Goal: Find contact information: Find contact information

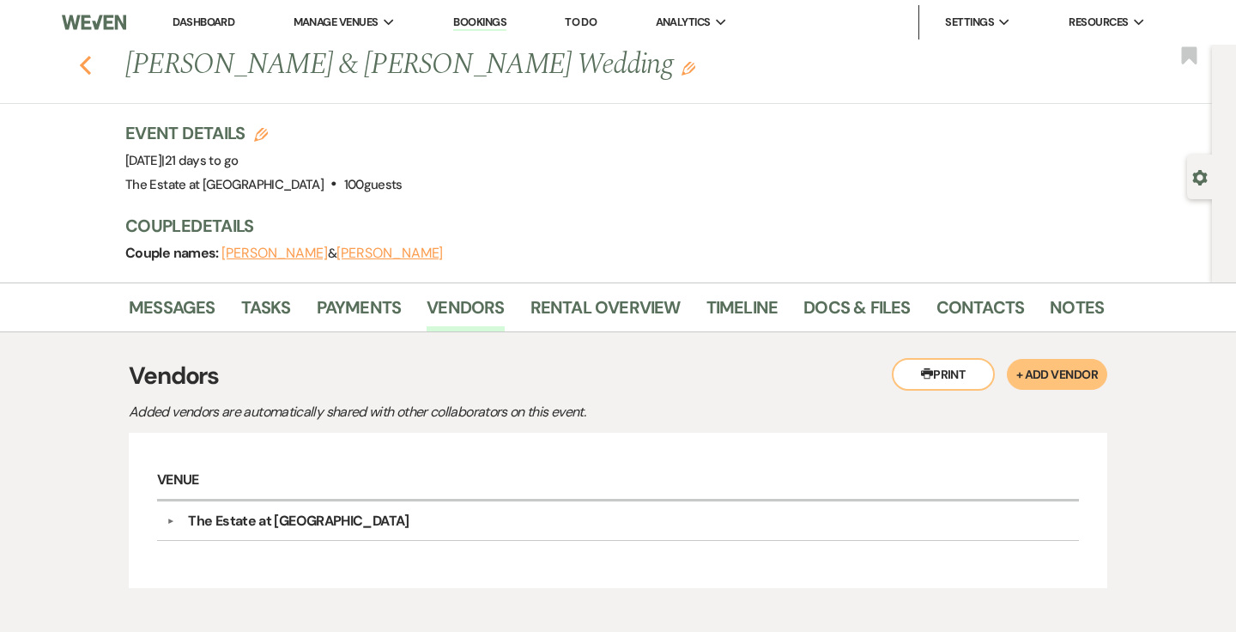
click at [80, 68] on icon "Previous" at bounding box center [85, 65] width 13 height 21
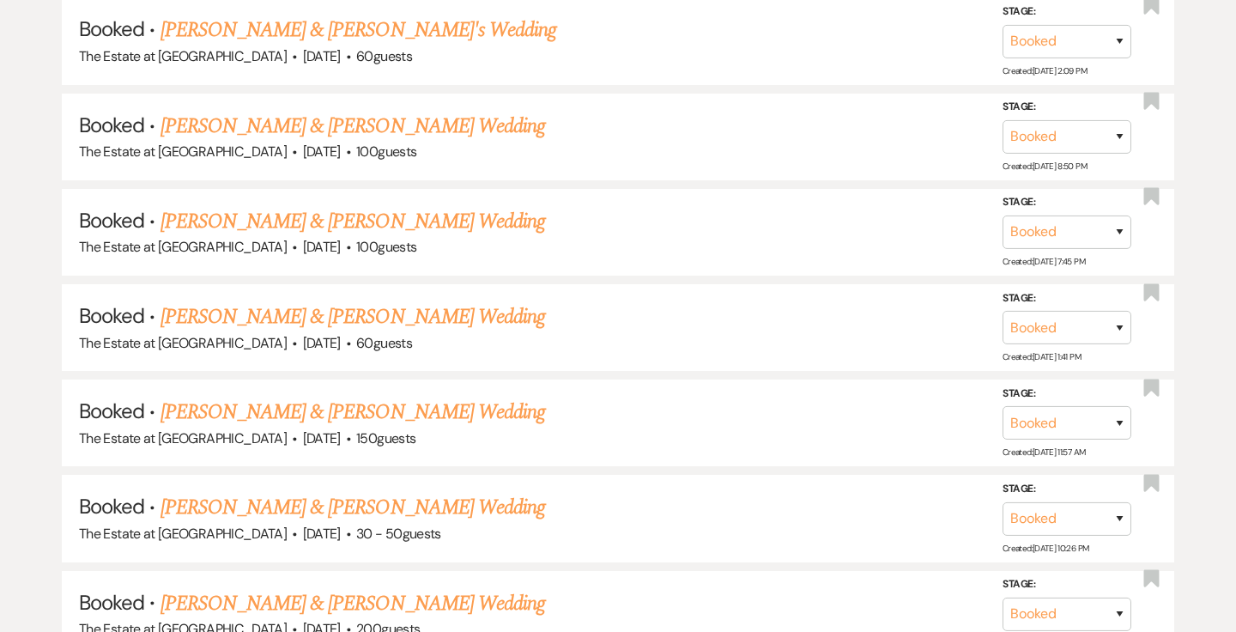
scroll to position [7874, 0]
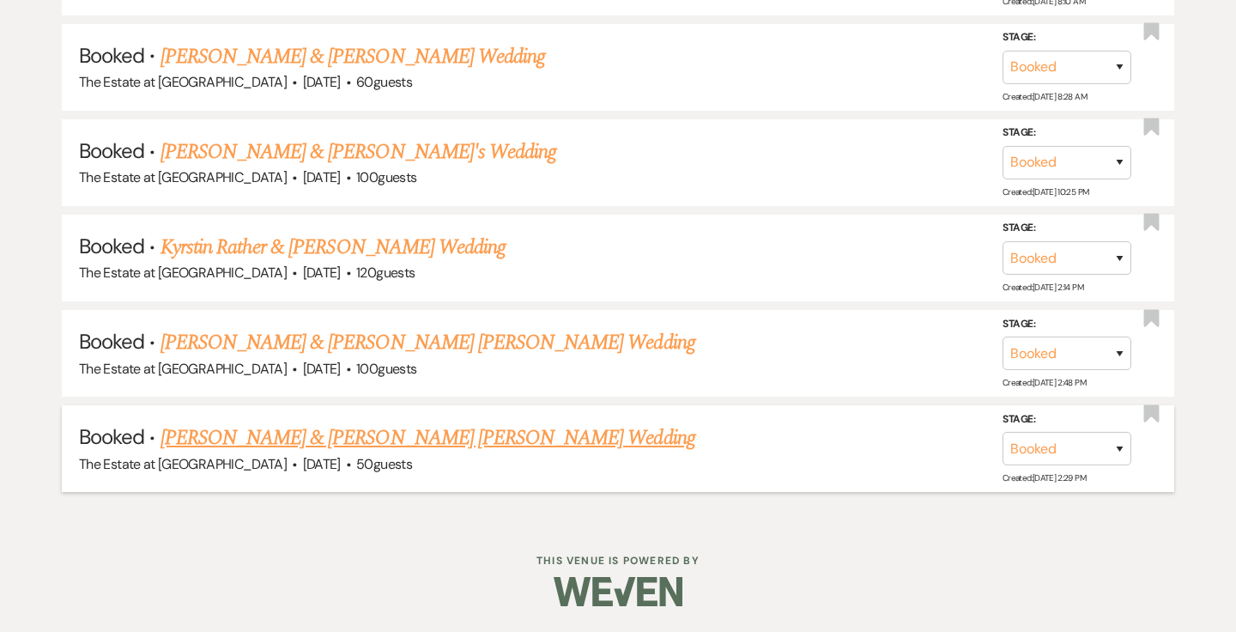
click at [270, 440] on link "[PERSON_NAME] & [PERSON_NAME] [PERSON_NAME] Wedding" at bounding box center [428, 437] width 535 height 31
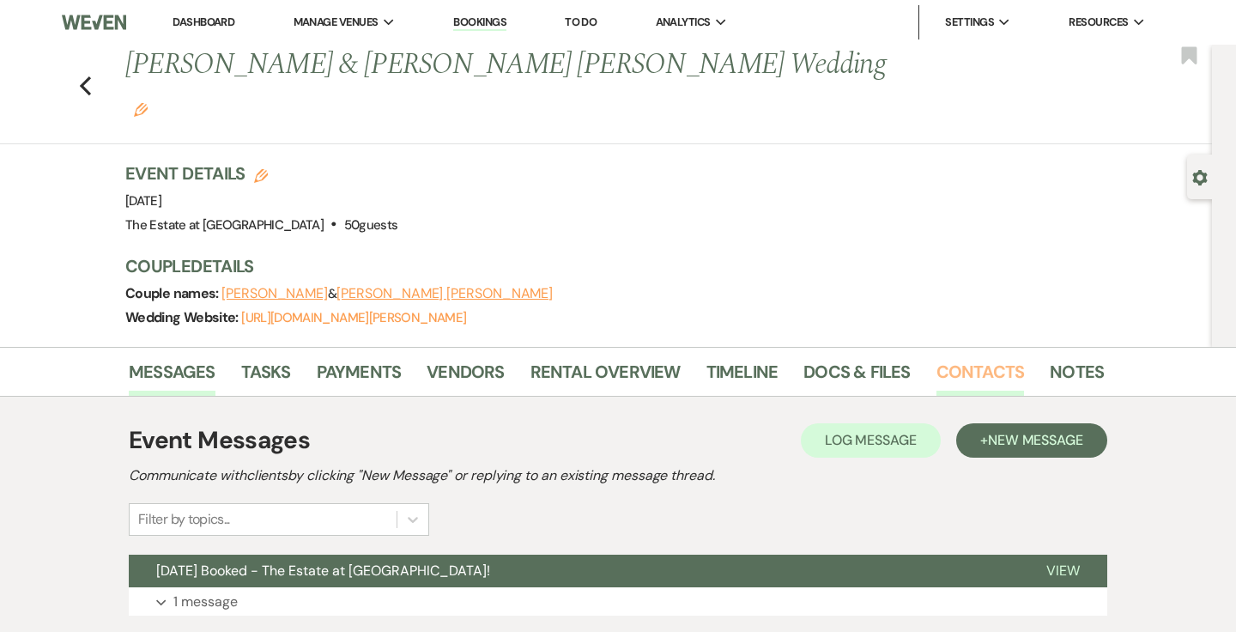
click at [1006, 358] on link "Contacts" at bounding box center [981, 377] width 88 height 38
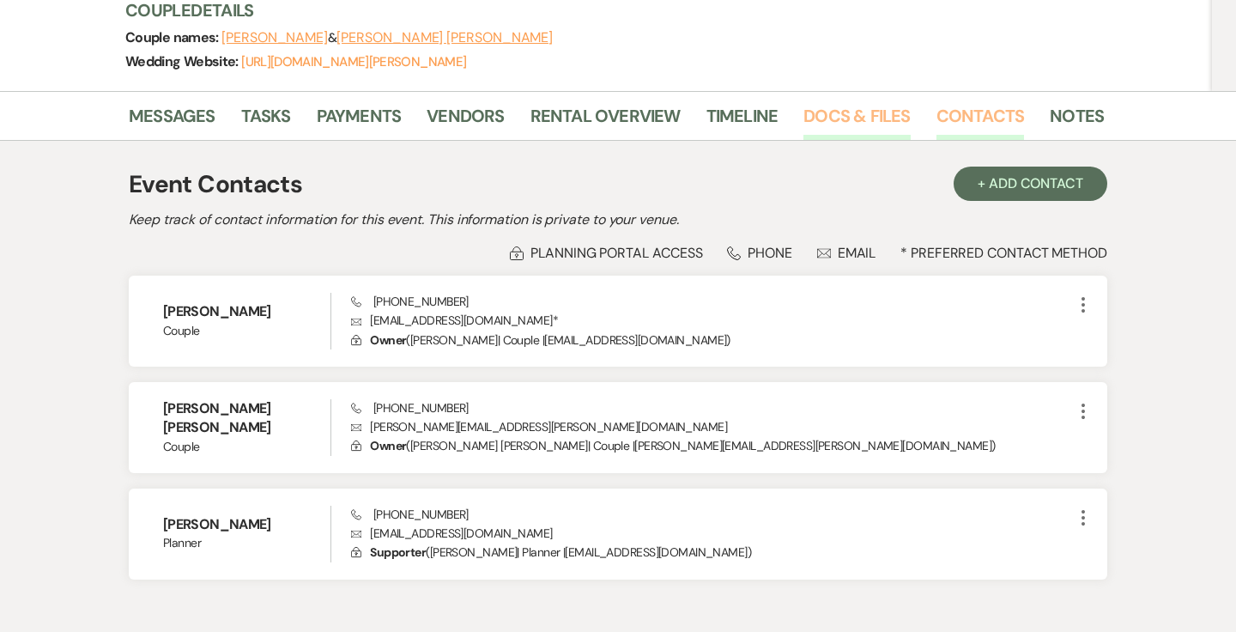
scroll to position [290, 0]
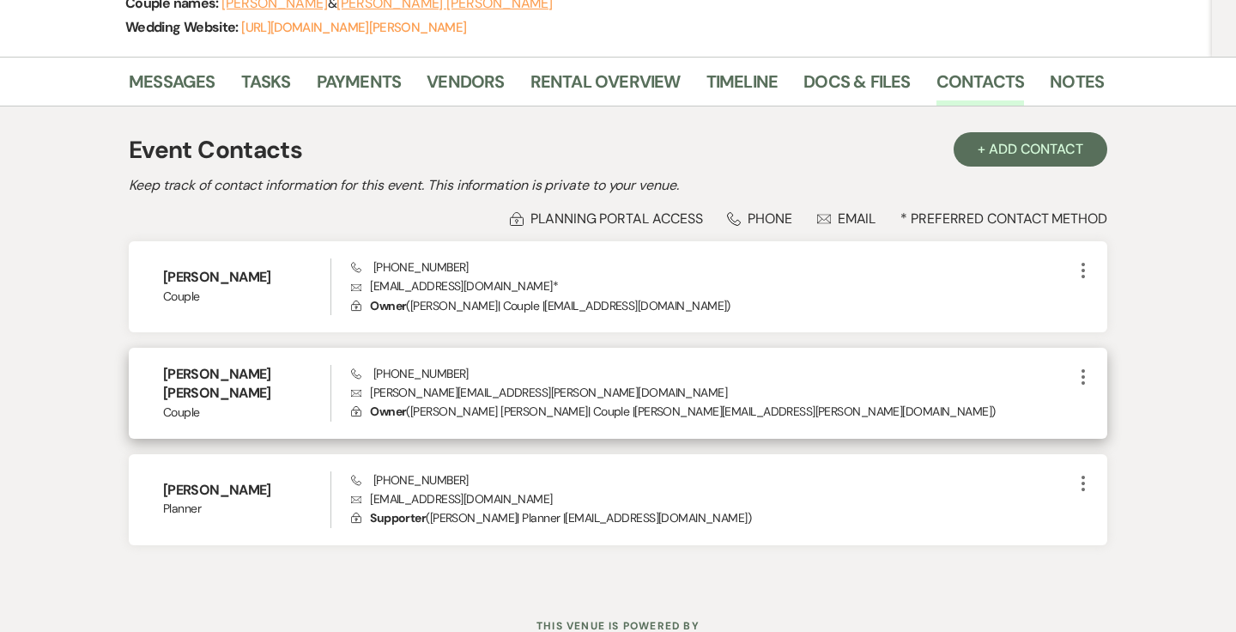
click at [434, 383] on p "Envelope [PERSON_NAME][EMAIL_ADDRESS][PERSON_NAME][DOMAIN_NAME]" at bounding box center [712, 392] width 722 height 19
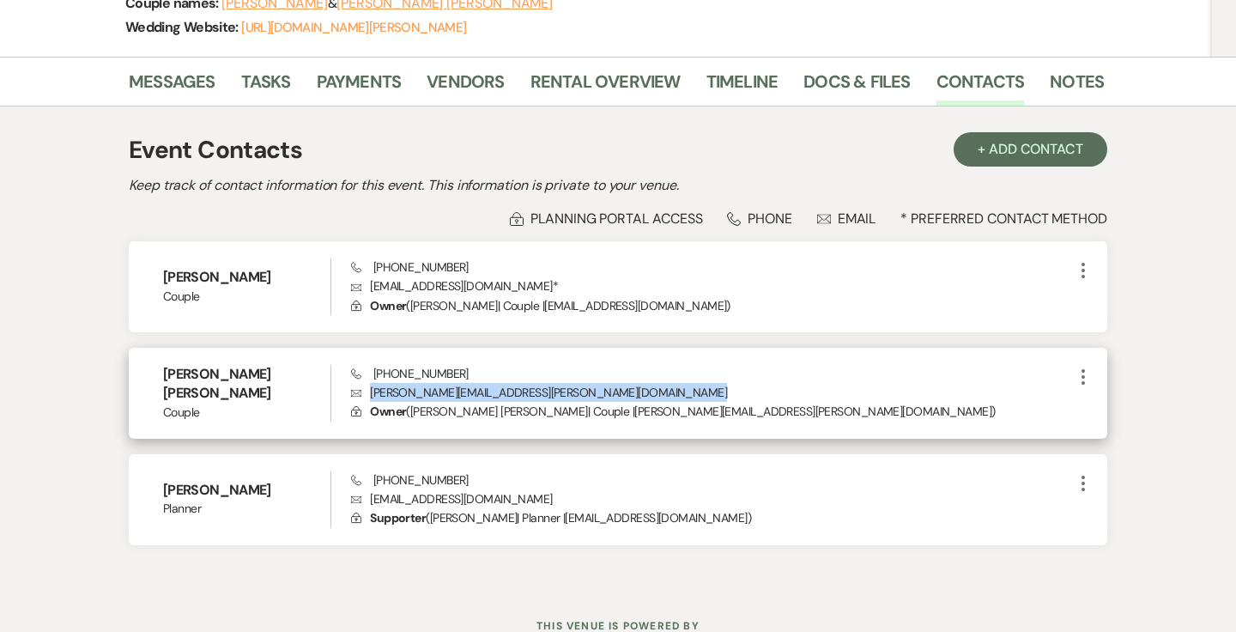
click at [434, 383] on p "Envelope [PERSON_NAME][EMAIL_ADDRESS][PERSON_NAME][DOMAIN_NAME]" at bounding box center [712, 392] width 722 height 19
copy p "[PERSON_NAME][EMAIL_ADDRESS][PERSON_NAME][DOMAIN_NAME]"
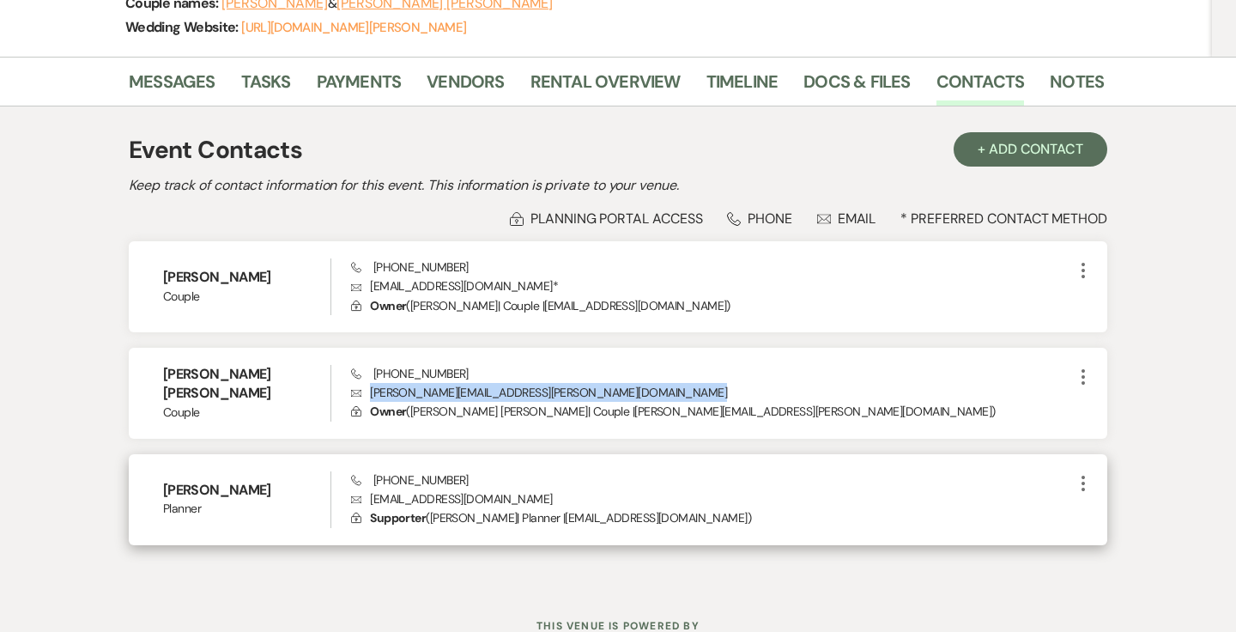
click at [464, 489] on p "Envelope [EMAIL_ADDRESS][DOMAIN_NAME]" at bounding box center [712, 498] width 722 height 19
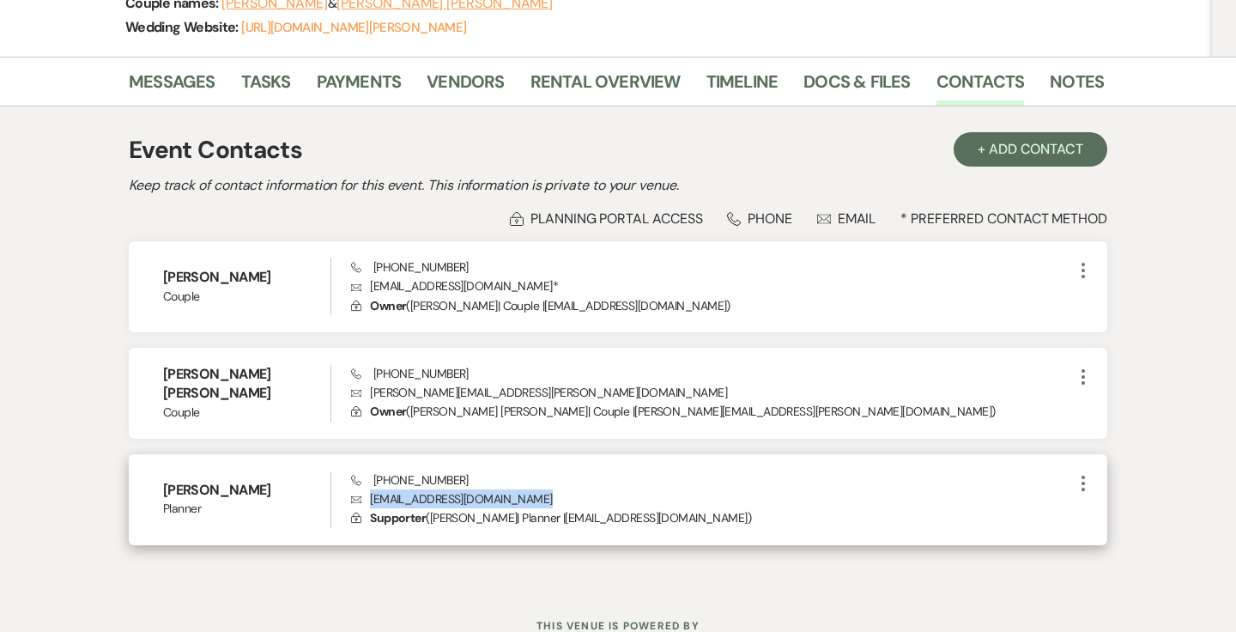
click at [464, 489] on p "Envelope [EMAIL_ADDRESS][DOMAIN_NAME]" at bounding box center [712, 498] width 722 height 19
copy p "[EMAIL_ADDRESS][DOMAIN_NAME]"
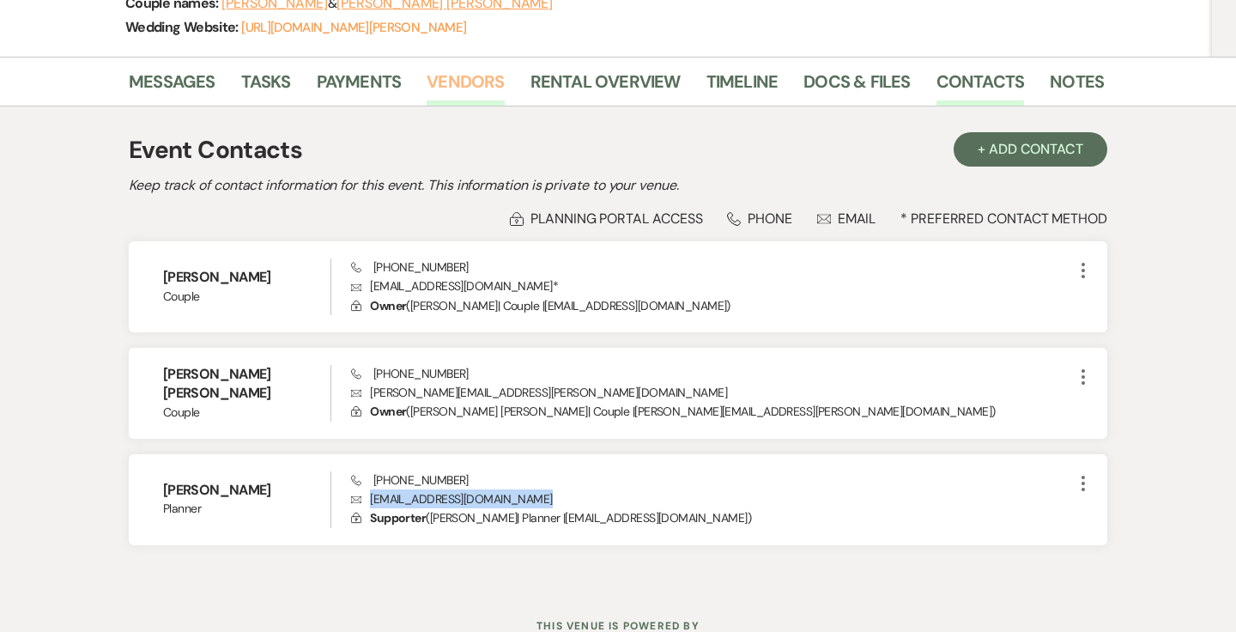
click at [449, 68] on link "Vendors" at bounding box center [465, 87] width 77 height 38
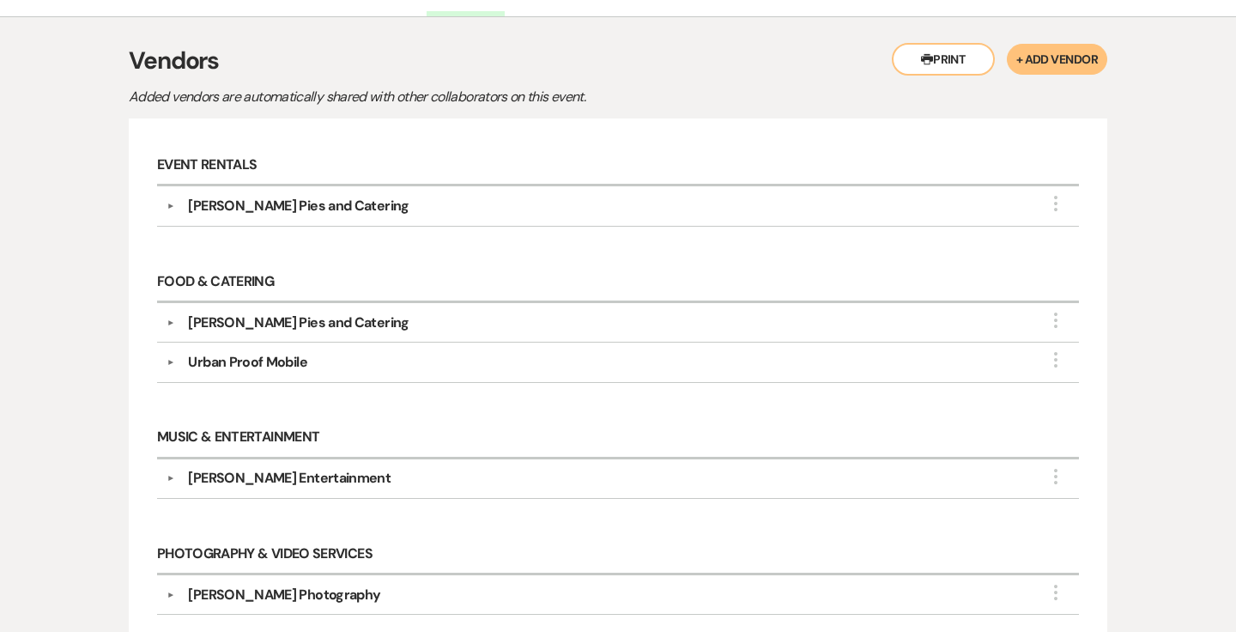
scroll to position [401, 0]
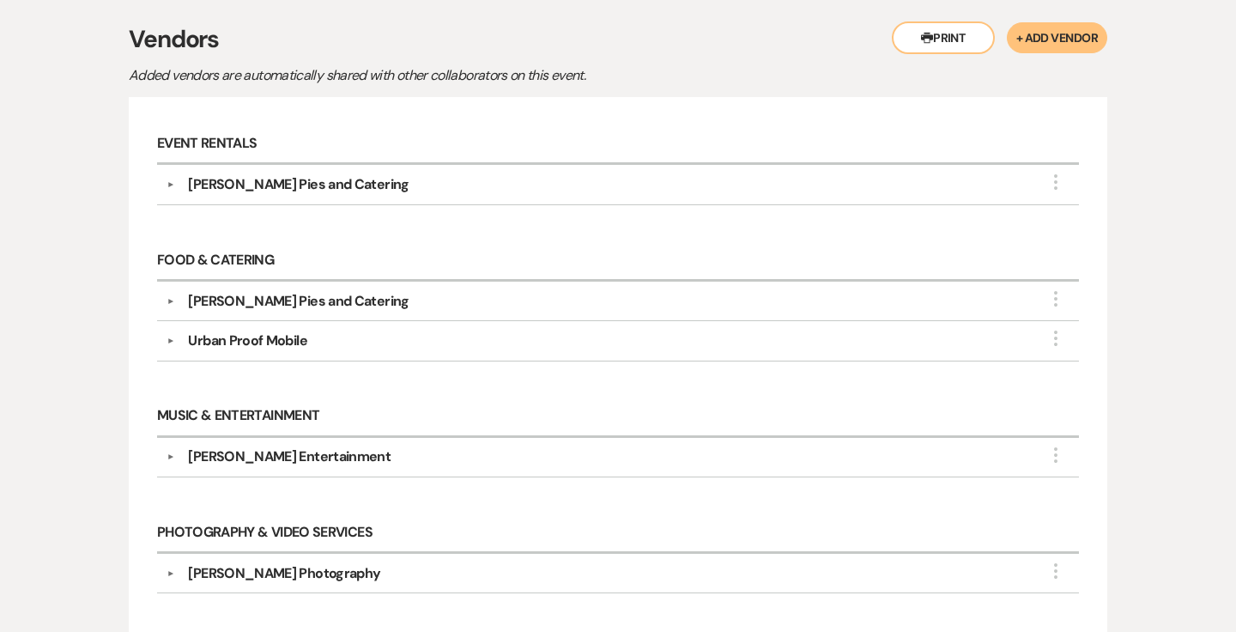
click at [167, 297] on button "▼" at bounding box center [170, 301] width 21 height 9
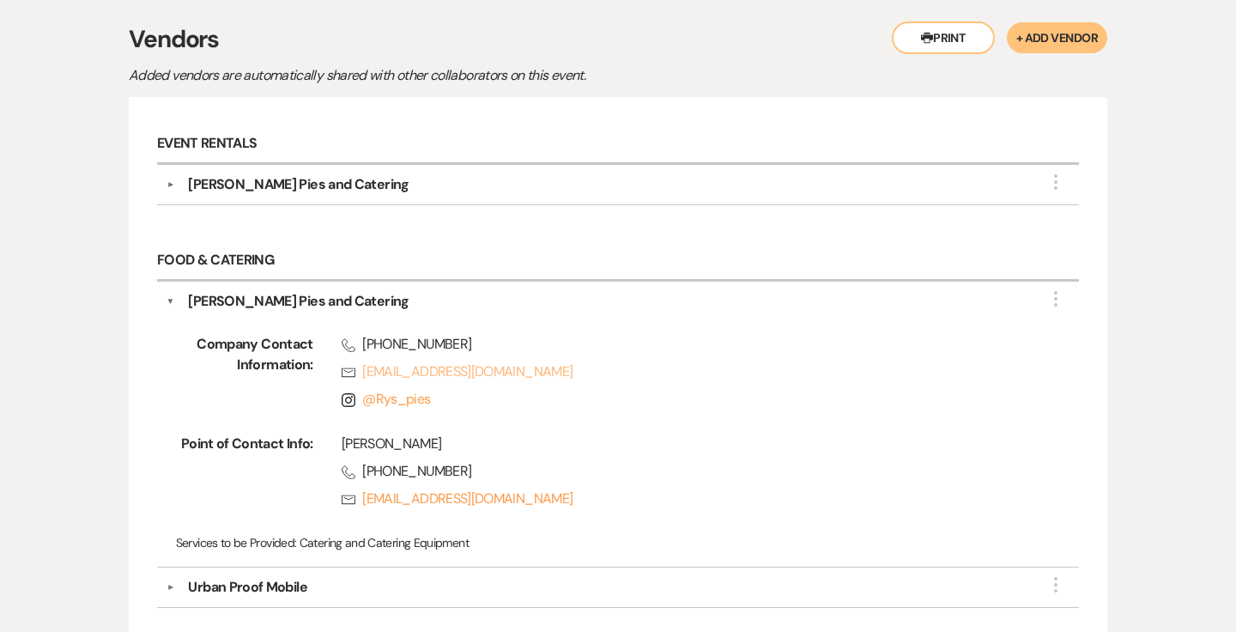
click at [398, 361] on link "Rsvp [EMAIL_ADDRESS][DOMAIN_NAME]" at bounding box center [683, 371] width 683 height 21
drag, startPoint x: 549, startPoint y: 458, endPoint x: 570, endPoint y: 3, distance: 456.4
click at [0, 0] on div "Messages Tasks Payments Vendors Rental Overview Timeline Docs & Files Contacts …" at bounding box center [618, 554] width 1236 height 1217
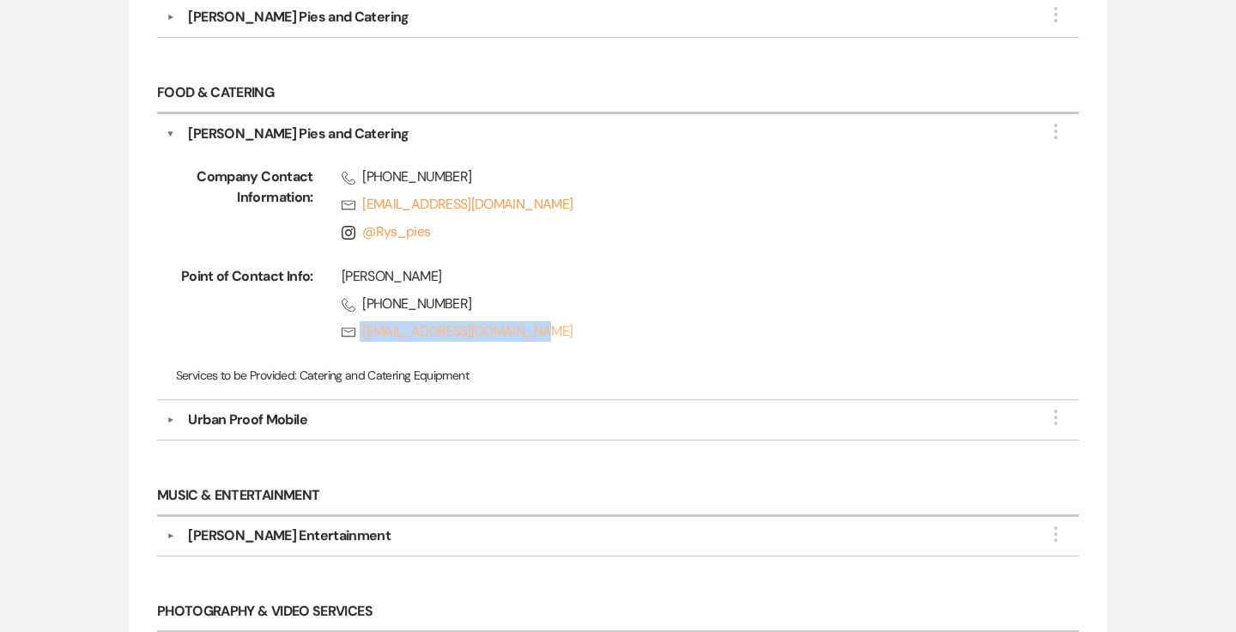
scroll to position [712, 0]
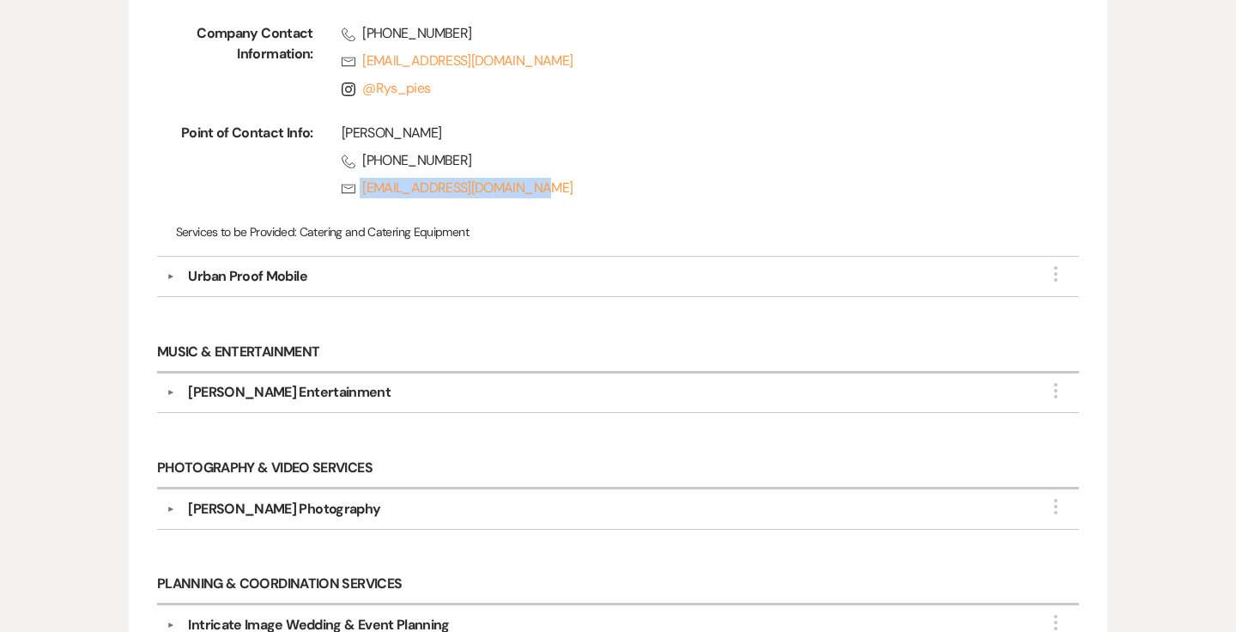
click at [175, 272] on button "▼" at bounding box center [170, 276] width 21 height 9
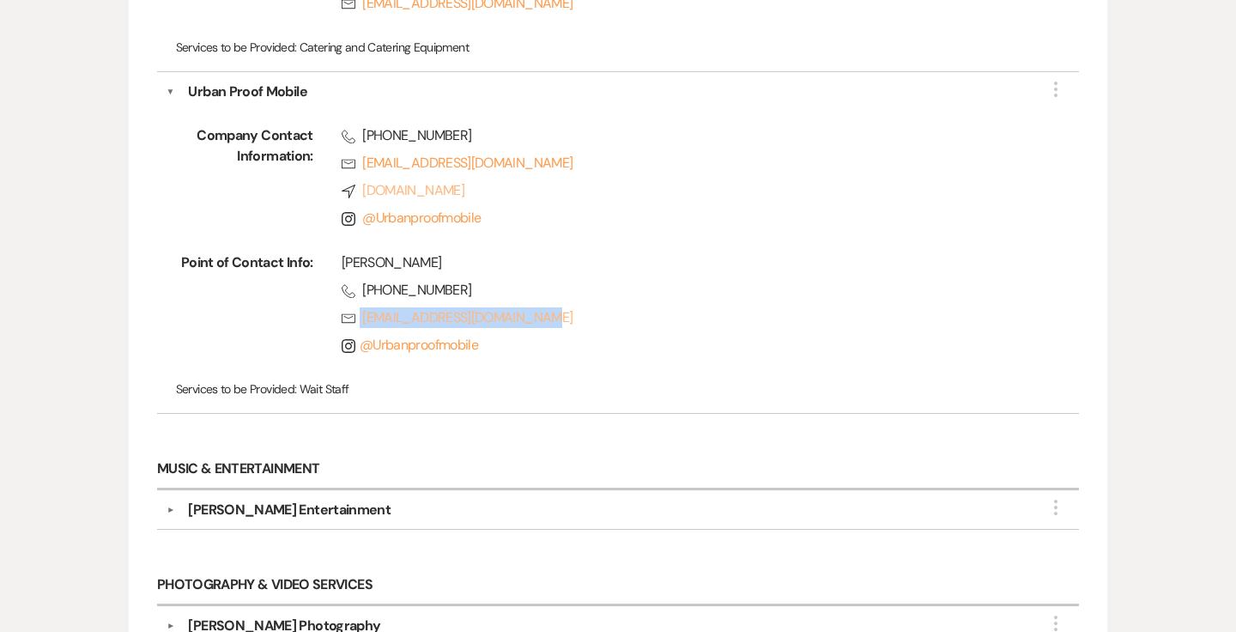
scroll to position [964, 0]
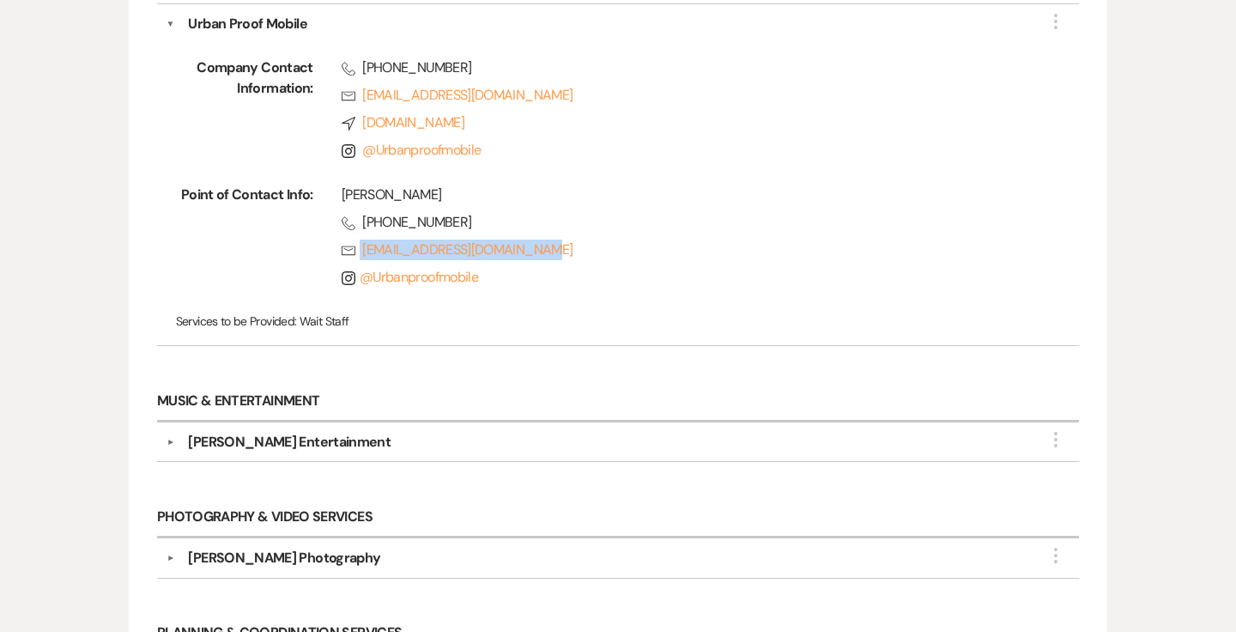
click at [168, 438] on button "▼" at bounding box center [170, 442] width 21 height 9
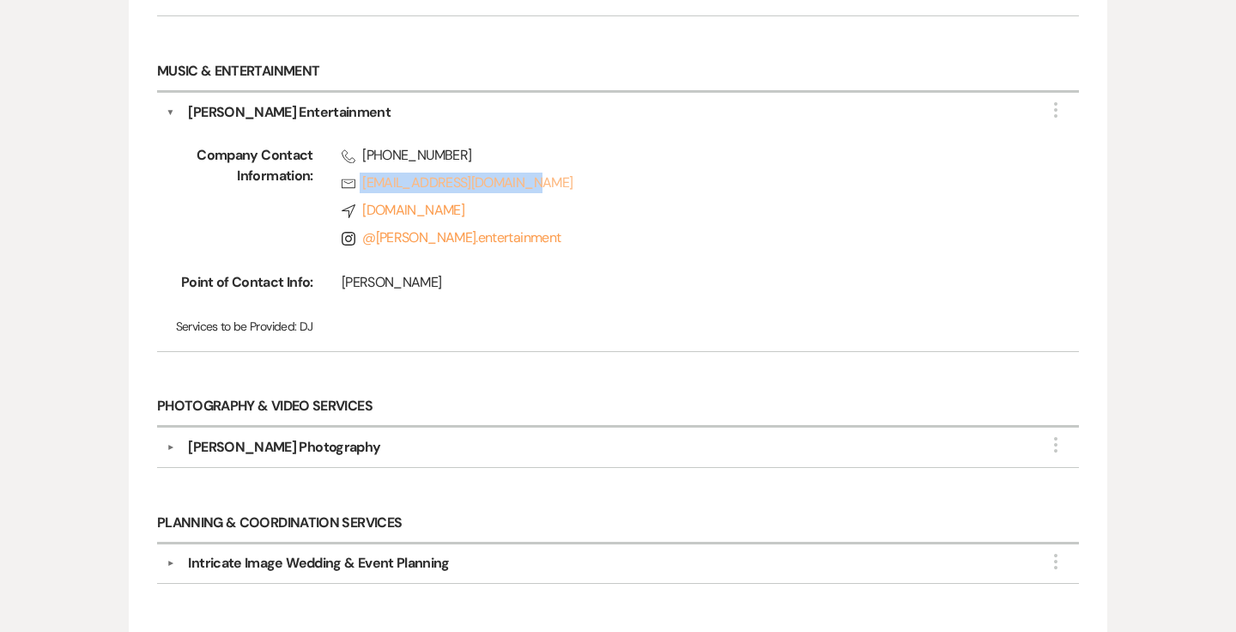
scroll to position [1379, 0]
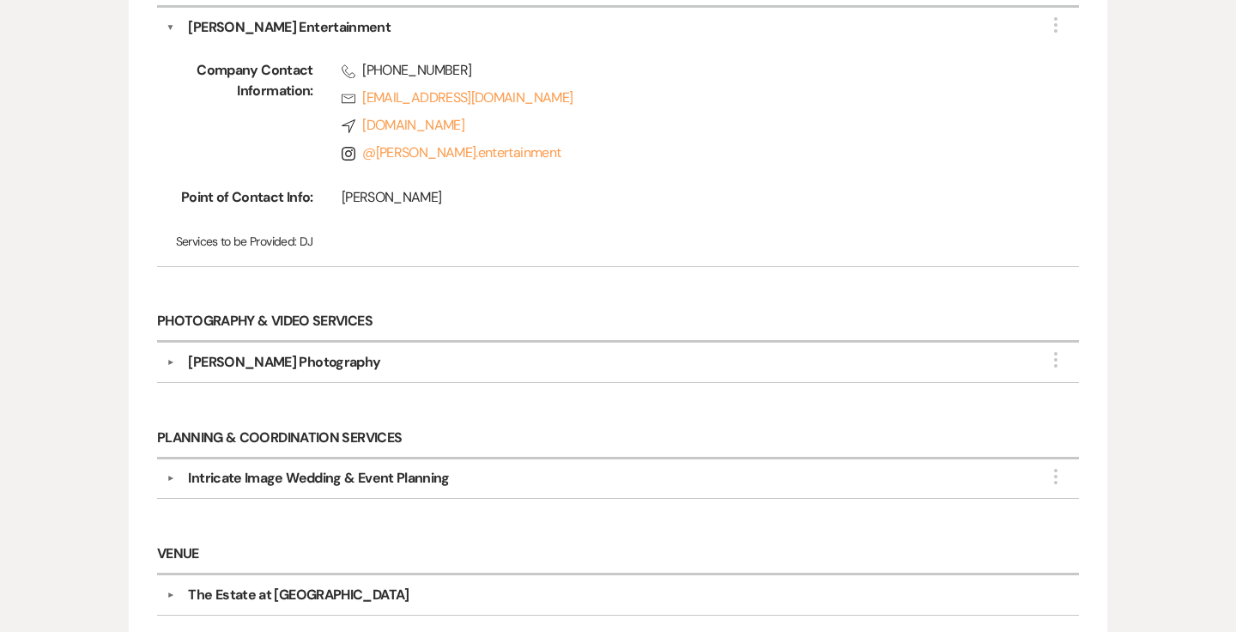
click at [164, 343] on div "▼ [PERSON_NAME] Photography More Company Contact Information: Rsvp [EMAIL_ADDRE…" at bounding box center [618, 362] width 922 height 39
click at [167, 358] on button "▼" at bounding box center [170, 362] width 21 height 9
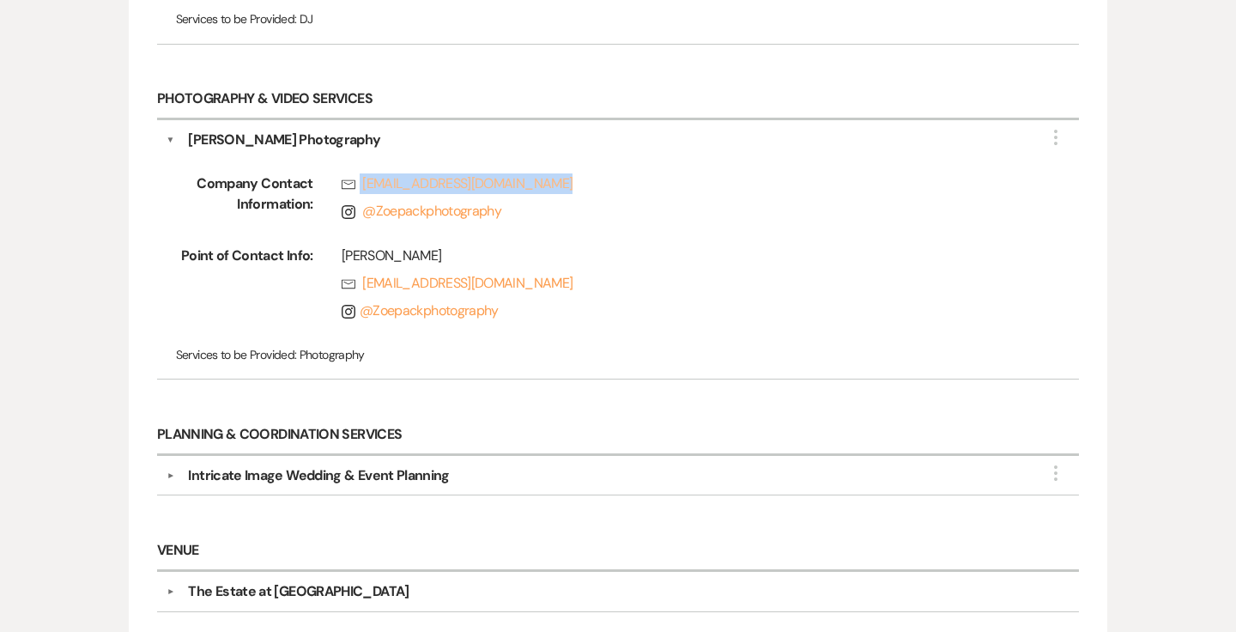
scroll to position [1628, 0]
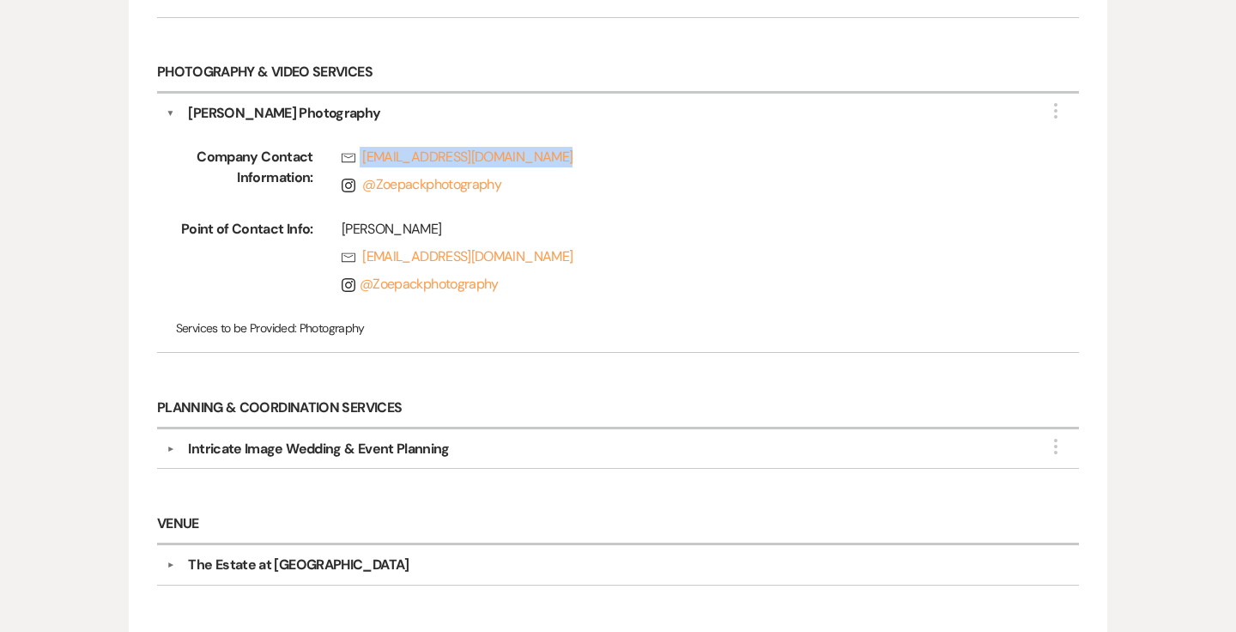
click at [171, 445] on button "▼" at bounding box center [170, 449] width 21 height 9
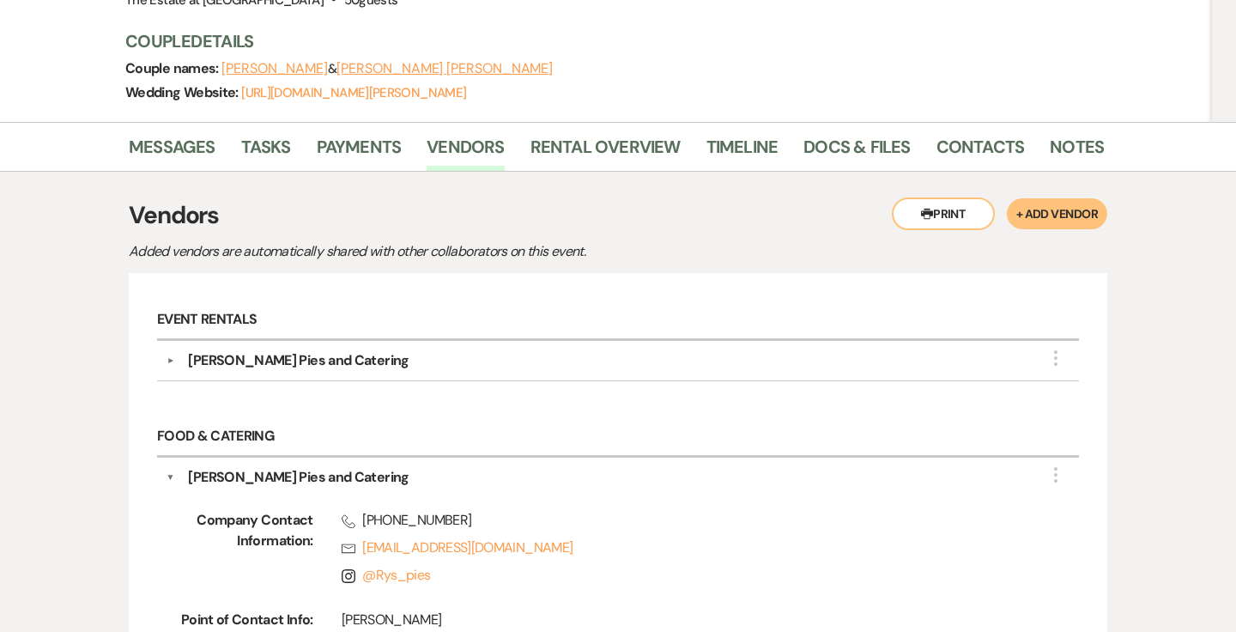
scroll to position [0, 0]
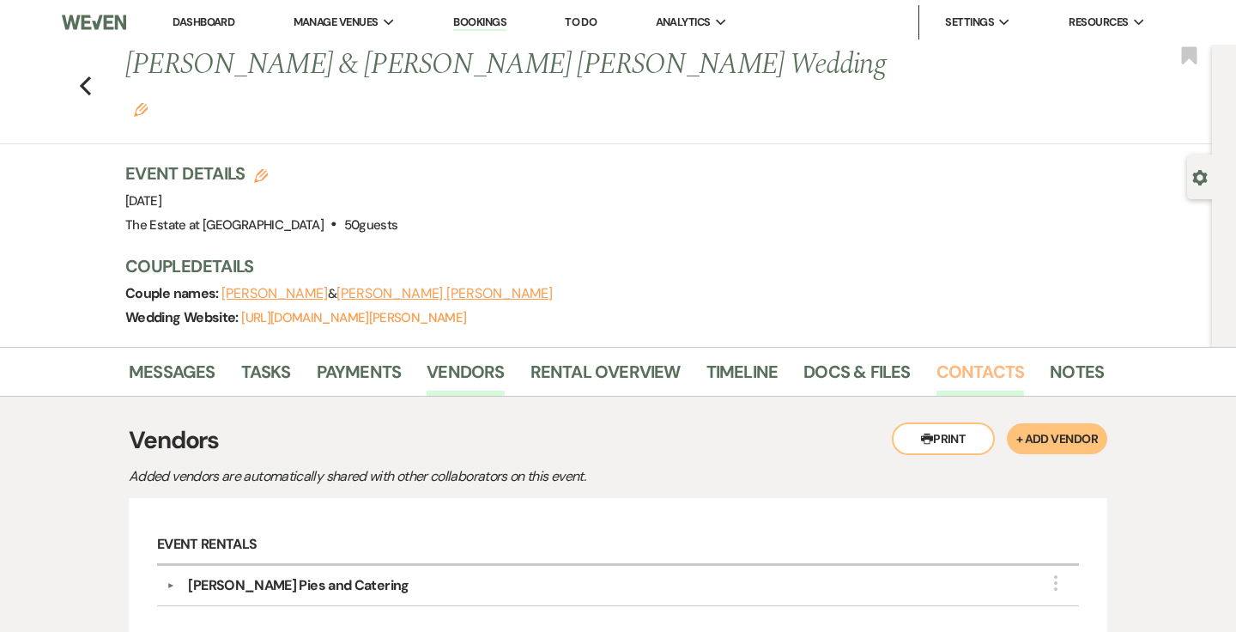
click at [939, 358] on link "Contacts" at bounding box center [981, 377] width 88 height 38
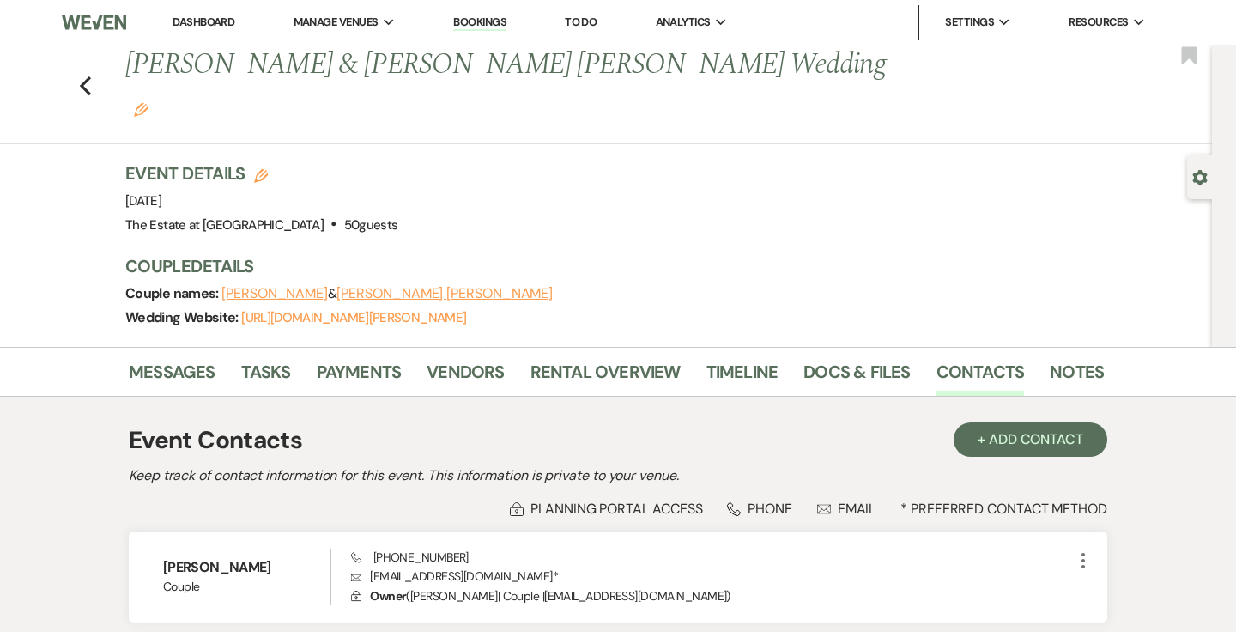
click at [455, 66] on h1 "[PERSON_NAME] & [PERSON_NAME] [PERSON_NAME] Wedding Edit" at bounding box center [509, 86] width 769 height 82
copy h1 "[PERSON_NAME]"
